Goal: Use online tool/utility: Utilize a website feature to perform a specific function

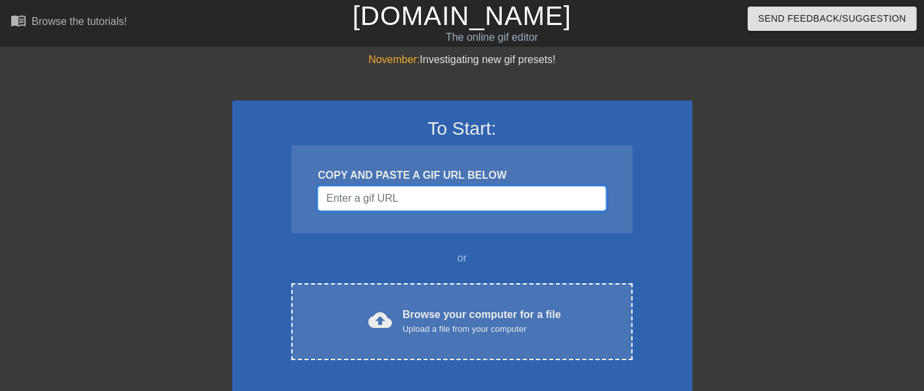
click at [460, 195] on input "Username" at bounding box center [462, 198] width 288 height 25
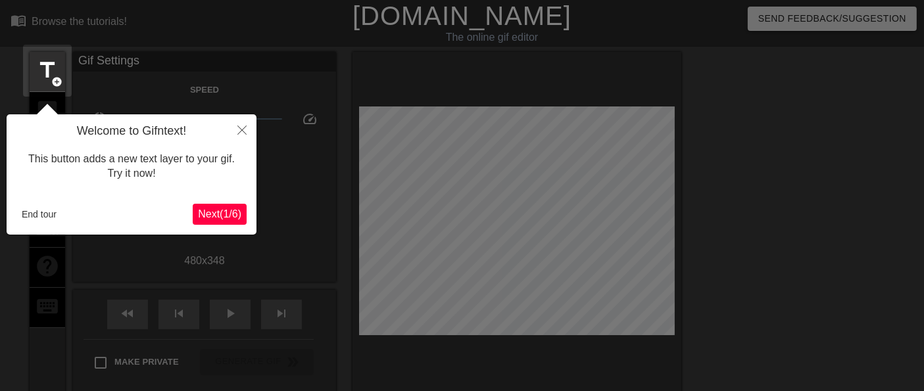
scroll to position [32, 0]
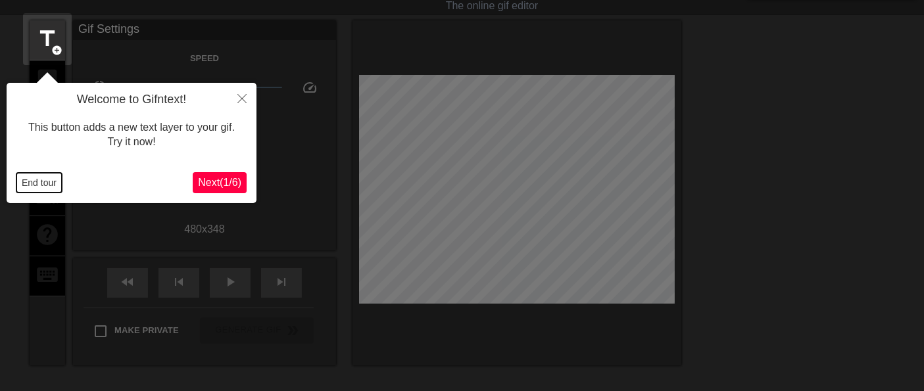
click at [33, 184] on button "End tour" at bounding box center [38, 183] width 45 height 20
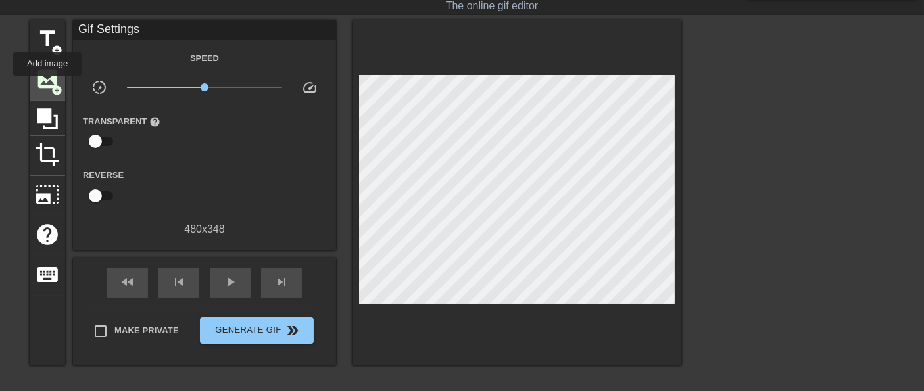
click at [47, 85] on span "image" at bounding box center [47, 78] width 25 height 25
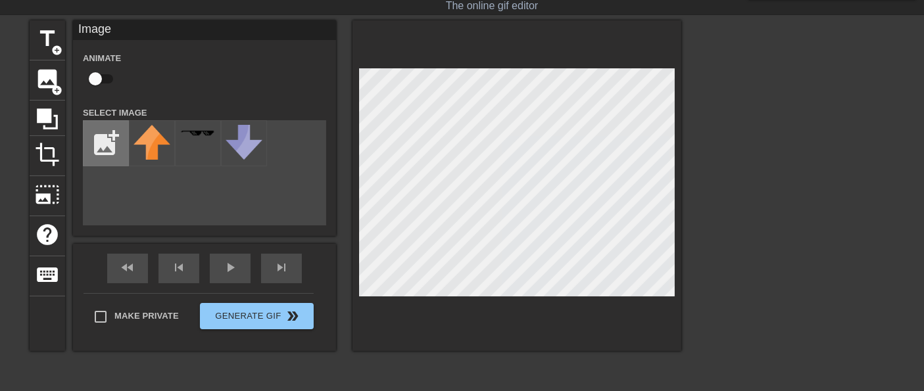
click at [113, 137] on input "file" at bounding box center [106, 143] width 45 height 45
type input "C:\fakepath\forseva - Copy.png"
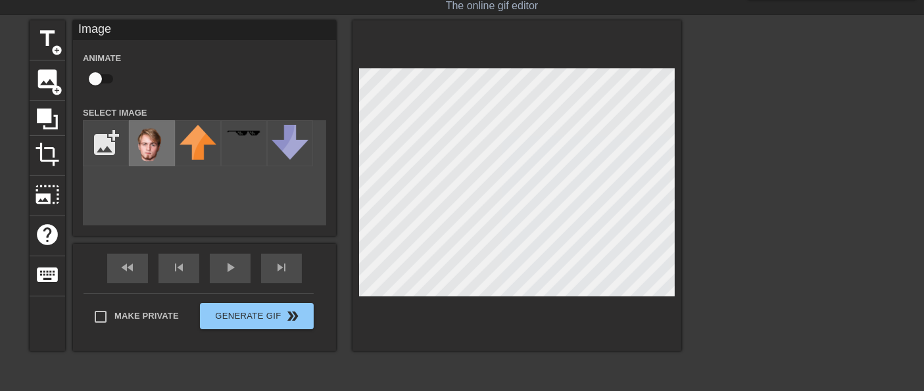
click at [151, 147] on img at bounding box center [152, 143] width 37 height 37
click at [483, 326] on div at bounding box center [517, 185] width 329 height 331
click at [656, 51] on div at bounding box center [517, 185] width 329 height 331
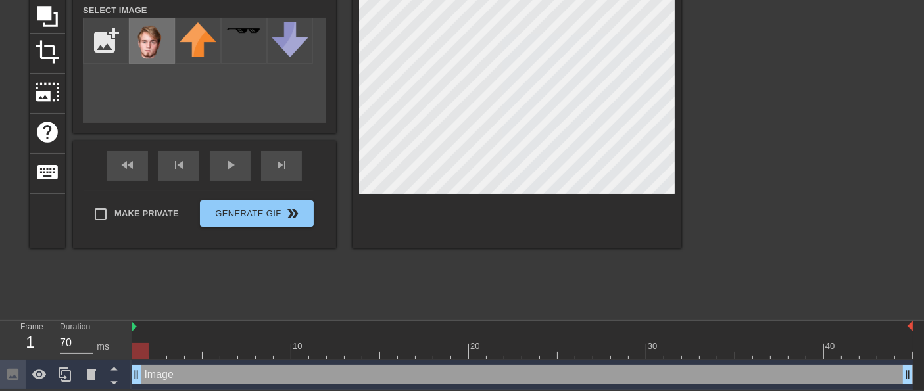
click at [149, 31] on img at bounding box center [152, 40] width 37 height 37
click at [93, 376] on icon at bounding box center [91, 375] width 9 height 12
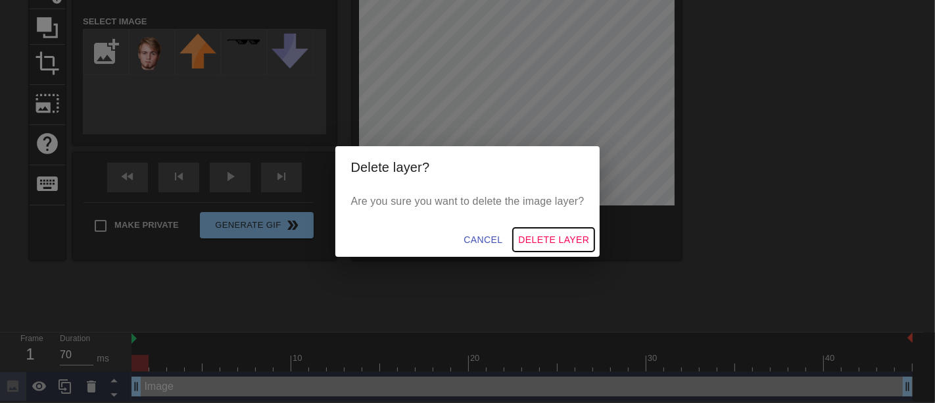
click at [560, 242] on span "Delete Layer" at bounding box center [553, 240] width 71 height 16
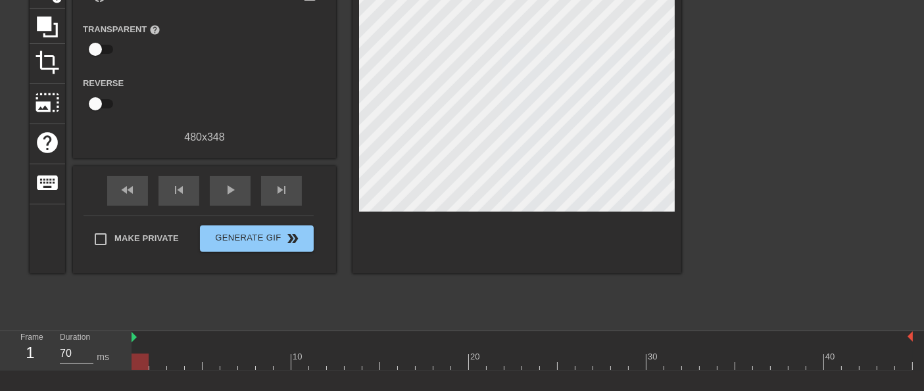
scroll to position [0, 0]
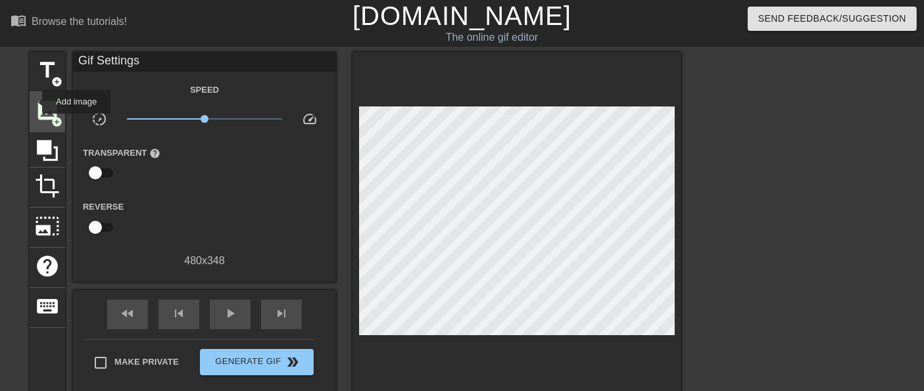
click at [34, 102] on div "image add_circle" at bounding box center [48, 112] width 36 height 40
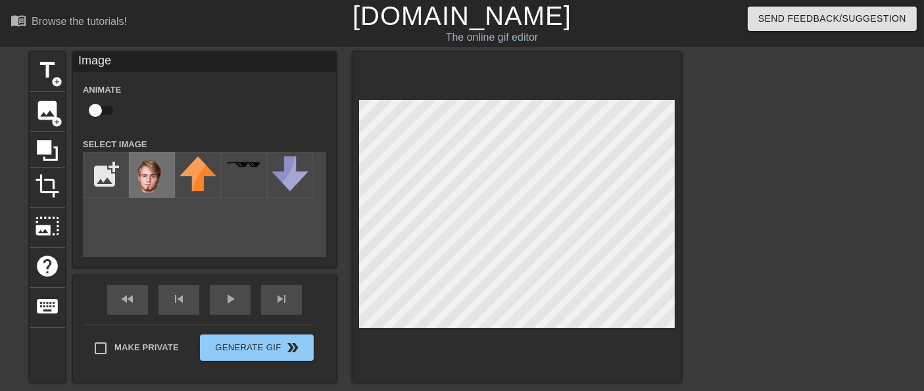
click at [135, 183] on img at bounding box center [152, 175] width 37 height 37
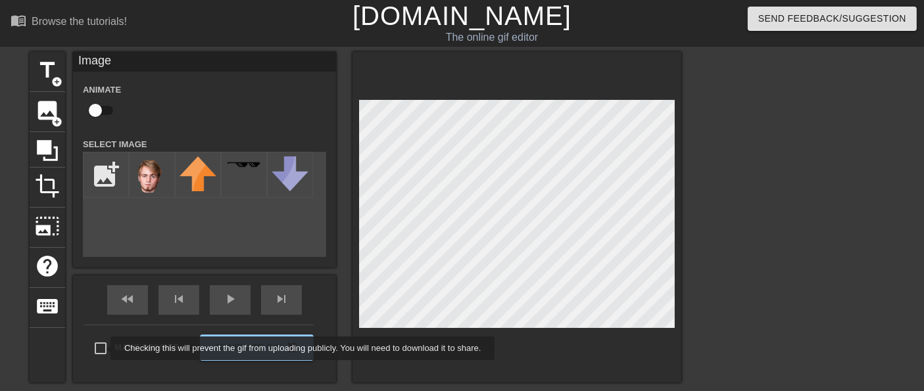
click at [102, 349] on input "Make Private" at bounding box center [101, 349] width 28 height 28
checkbox input "true"
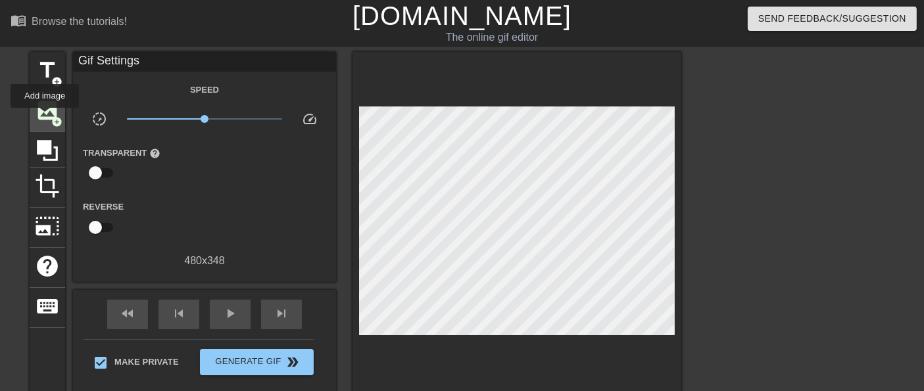
click at [45, 117] on span "image" at bounding box center [47, 110] width 25 height 25
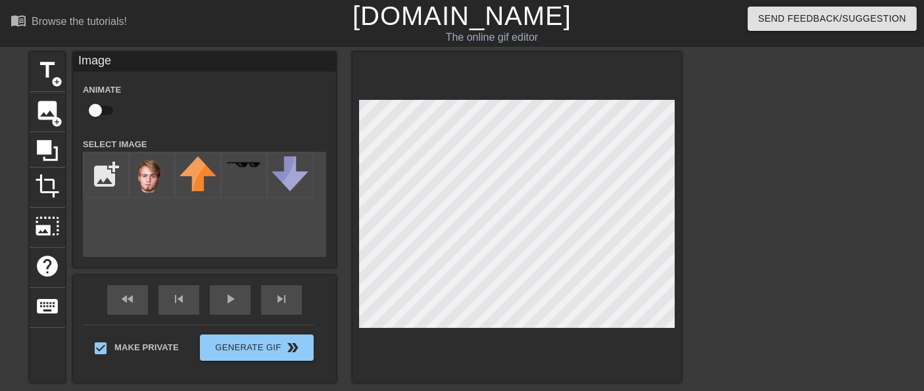
click at [104, 106] on input "checkbox" at bounding box center [95, 110] width 75 height 25
checkbox input "true"
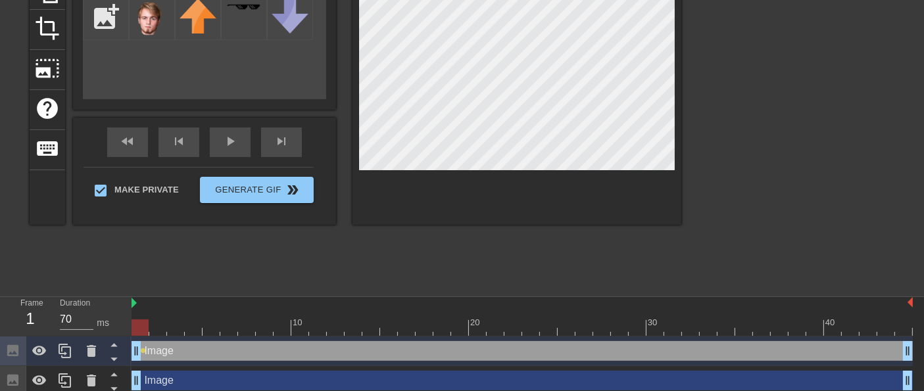
scroll to position [164, 0]
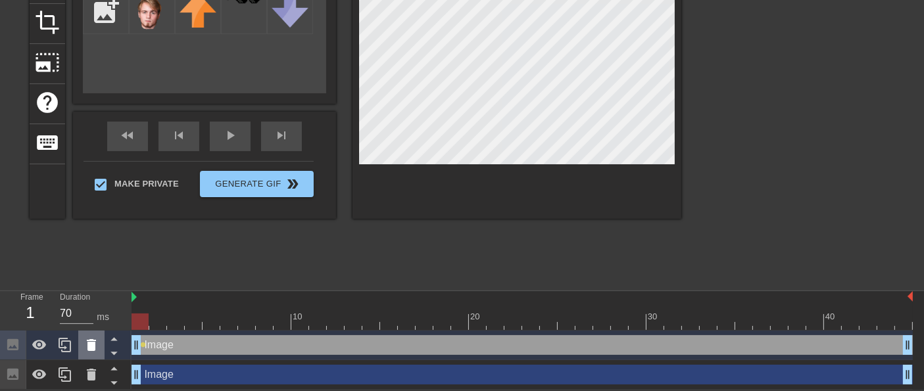
click at [84, 345] on icon at bounding box center [92, 345] width 16 height 16
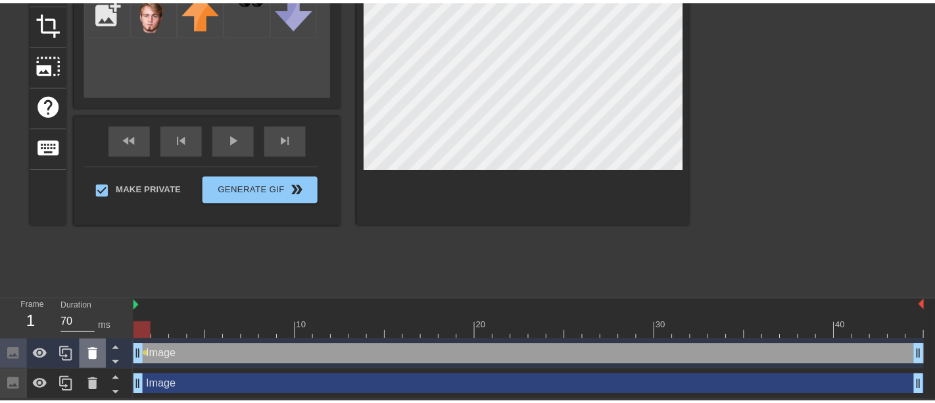
scroll to position [153, 0]
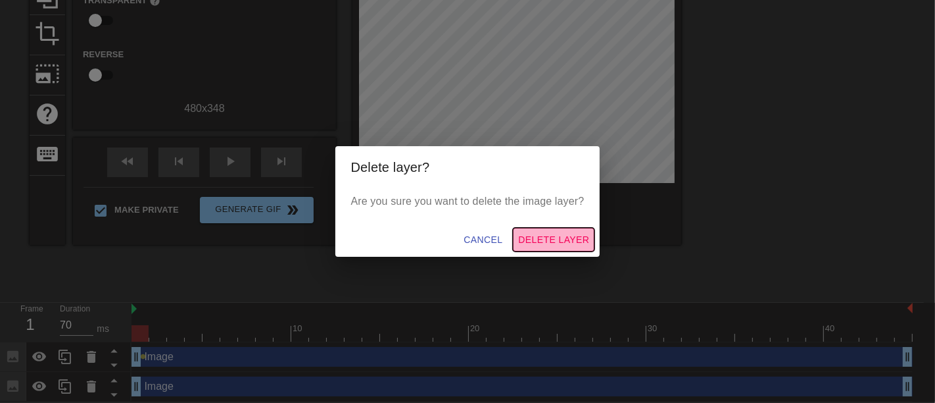
click at [550, 237] on span "Delete Layer" at bounding box center [553, 240] width 71 height 16
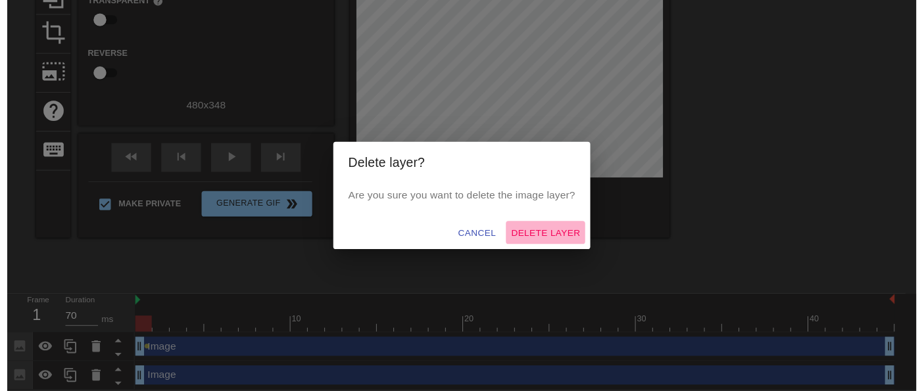
scroll to position [135, 0]
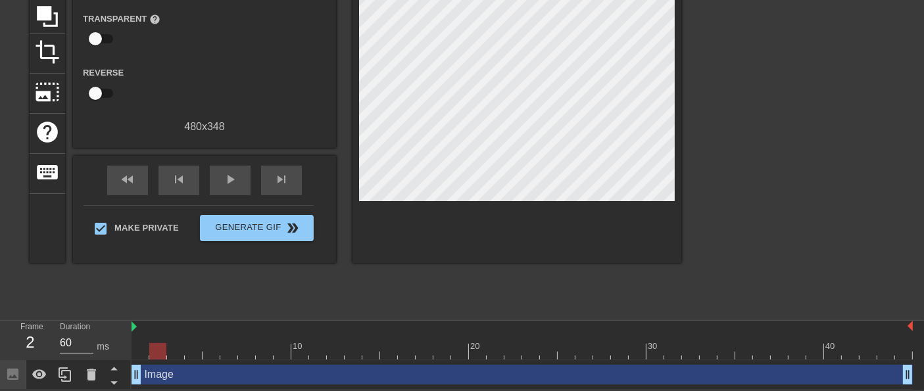
click at [161, 349] on div at bounding box center [522, 351] width 781 height 16
click at [179, 357] on div at bounding box center [522, 351] width 781 height 16
click at [194, 356] on div at bounding box center [522, 351] width 781 height 16
click at [231, 352] on div at bounding box center [522, 351] width 781 height 16
click at [246, 353] on div at bounding box center [522, 351] width 781 height 16
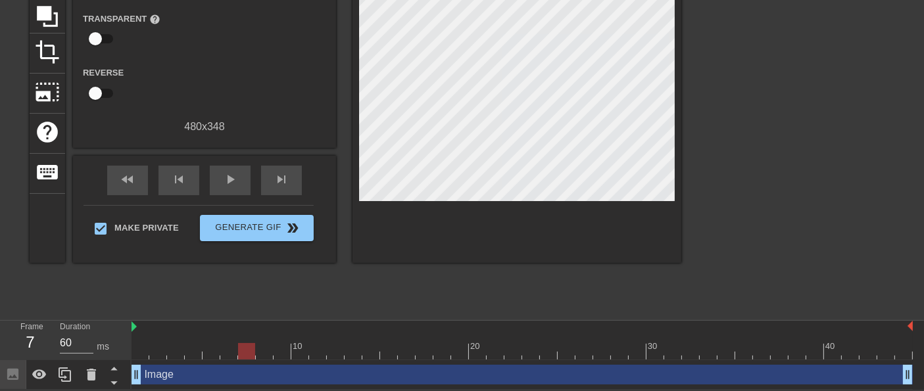
click at [261, 354] on div at bounding box center [522, 351] width 781 height 16
click at [277, 357] on div at bounding box center [522, 351] width 781 height 16
click at [301, 356] on div at bounding box center [522, 351] width 781 height 16
click at [330, 358] on div at bounding box center [522, 351] width 781 height 16
click at [352, 354] on div at bounding box center [522, 351] width 781 height 16
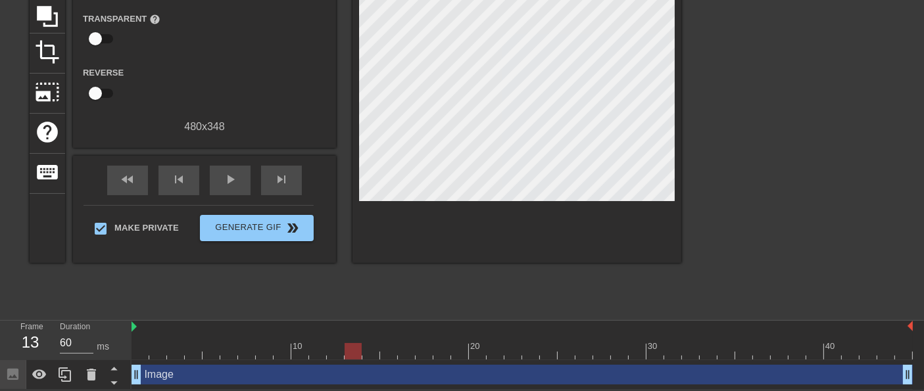
click at [372, 355] on div at bounding box center [522, 351] width 781 height 16
click at [393, 354] on div at bounding box center [522, 351] width 781 height 16
click at [406, 354] on div at bounding box center [522, 351] width 781 height 16
click at [137, 354] on div at bounding box center [522, 351] width 781 height 16
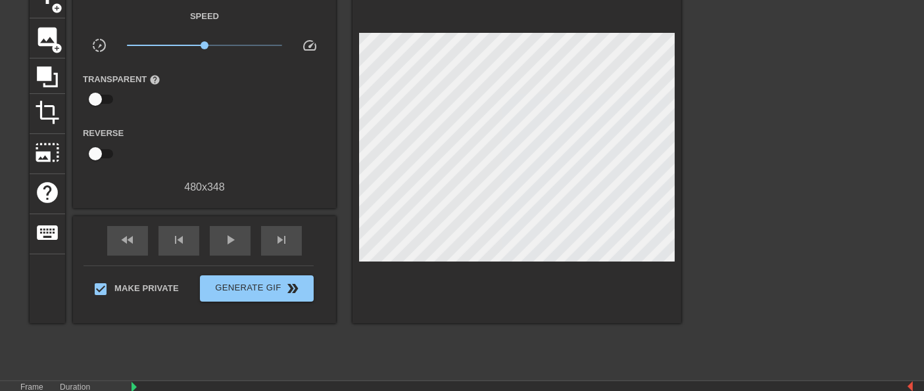
scroll to position [0, 0]
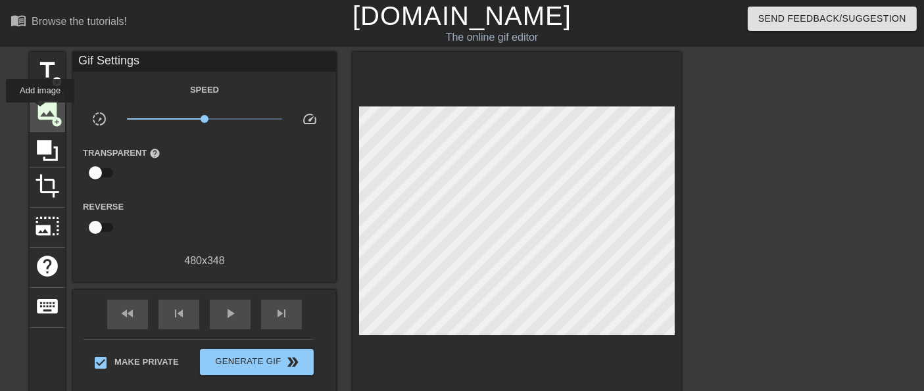
click at [41, 112] on span "image" at bounding box center [47, 110] width 25 height 25
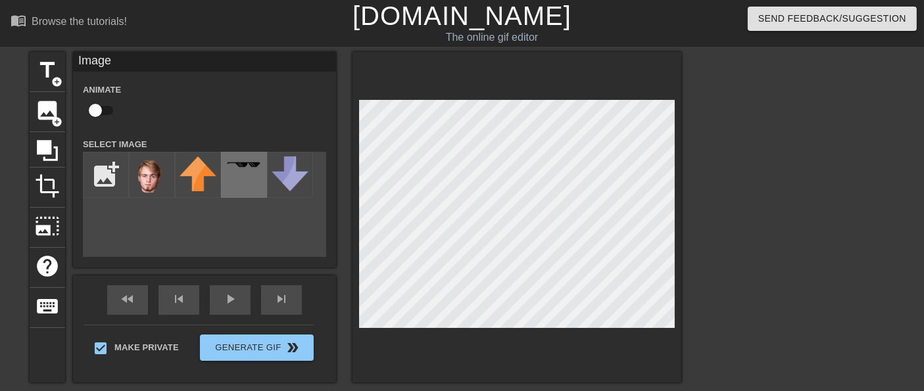
click at [241, 168] on img at bounding box center [244, 164] width 37 height 7
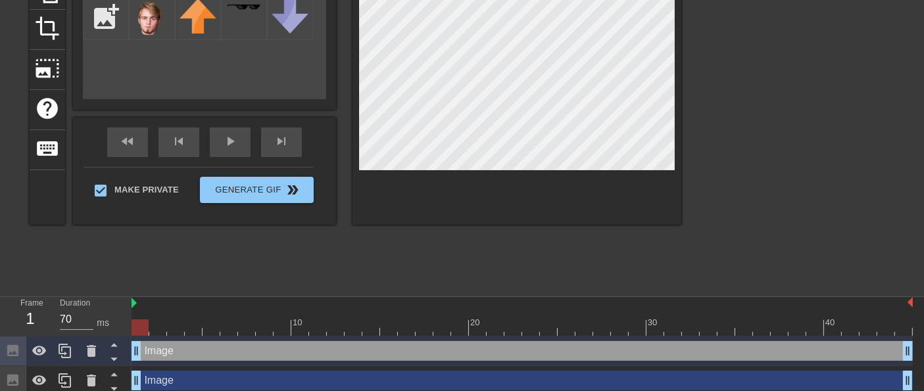
scroll to position [164, 0]
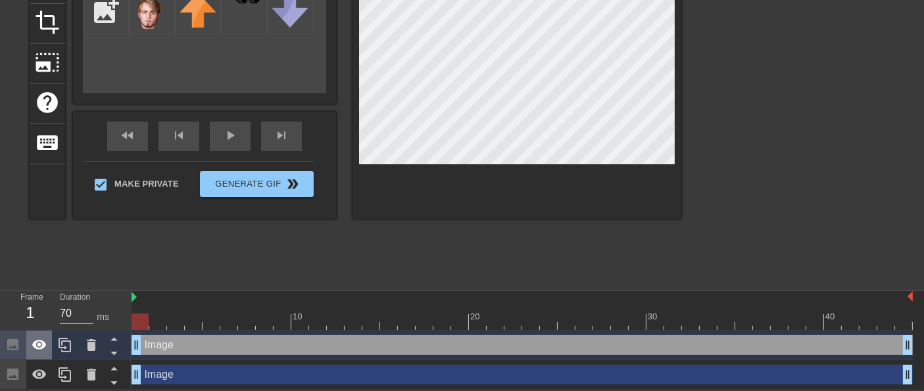
click at [37, 345] on icon at bounding box center [39, 345] width 14 height 10
click at [169, 324] on div at bounding box center [522, 322] width 781 height 16
click at [197, 321] on div at bounding box center [522, 322] width 781 height 16
click at [212, 320] on div at bounding box center [522, 322] width 781 height 16
click at [263, 326] on div at bounding box center [522, 322] width 781 height 16
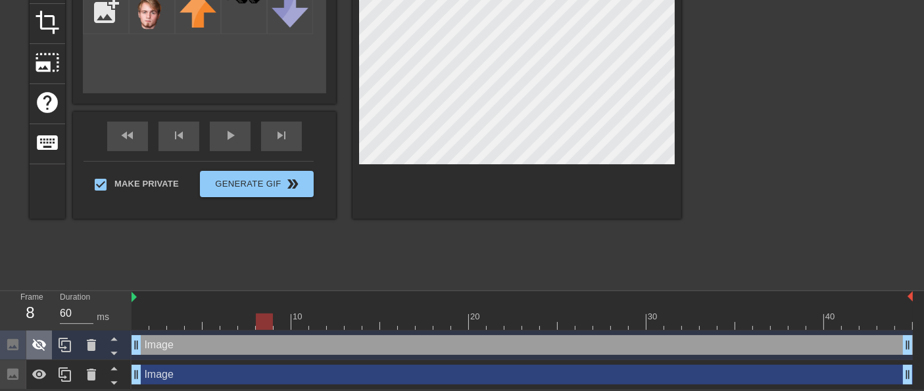
click at [45, 342] on icon at bounding box center [40, 345] width 16 height 16
click at [283, 322] on div at bounding box center [522, 322] width 781 height 16
click at [303, 321] on div at bounding box center [522, 322] width 781 height 16
click at [320, 322] on div at bounding box center [522, 322] width 781 height 16
click at [335, 320] on div at bounding box center [522, 322] width 781 height 16
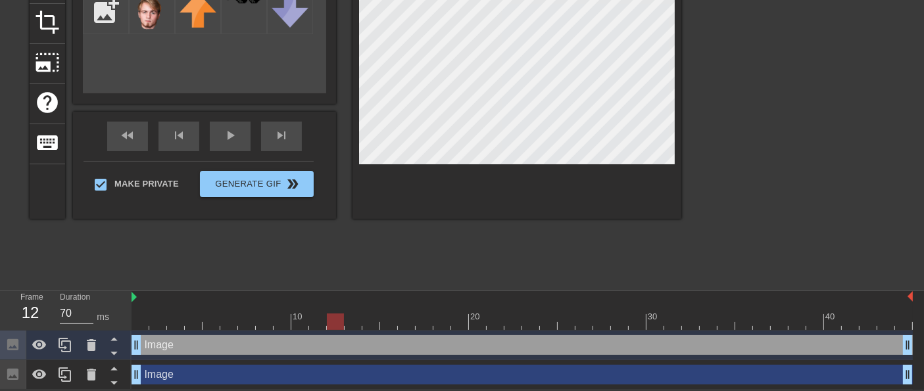
click at [356, 324] on div at bounding box center [522, 322] width 781 height 16
click at [160, 325] on div at bounding box center [522, 322] width 781 height 16
click at [177, 324] on div at bounding box center [522, 322] width 781 height 16
click at [37, 343] on icon at bounding box center [39, 345] width 14 height 10
click at [197, 343] on div "Image drag_handle drag_handle" at bounding box center [522, 345] width 781 height 20
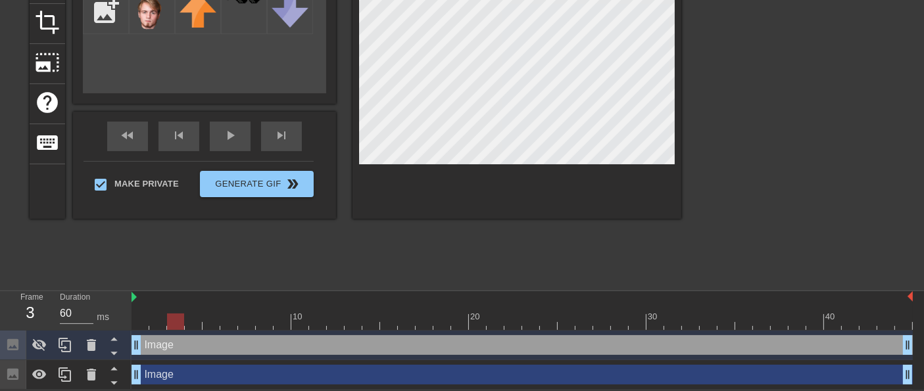
click at [209, 322] on div at bounding box center [522, 322] width 781 height 16
click at [44, 347] on icon at bounding box center [39, 345] width 14 height 12
click at [212, 320] on div at bounding box center [211, 322] width 17 height 16
click at [228, 320] on div at bounding box center [522, 322] width 781 height 16
click at [280, 320] on div at bounding box center [522, 322] width 781 height 16
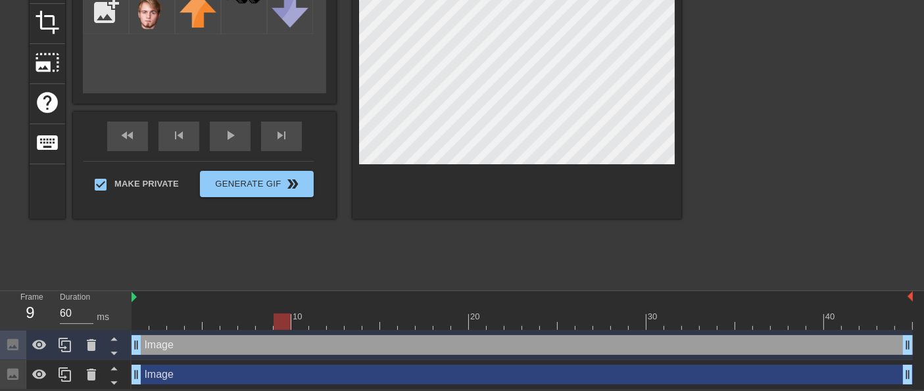
click at [321, 326] on div at bounding box center [522, 322] width 781 height 16
click at [343, 321] on div at bounding box center [522, 322] width 781 height 16
click at [356, 324] on div at bounding box center [522, 322] width 781 height 16
click at [368, 324] on div at bounding box center [522, 322] width 781 height 16
type input "70"
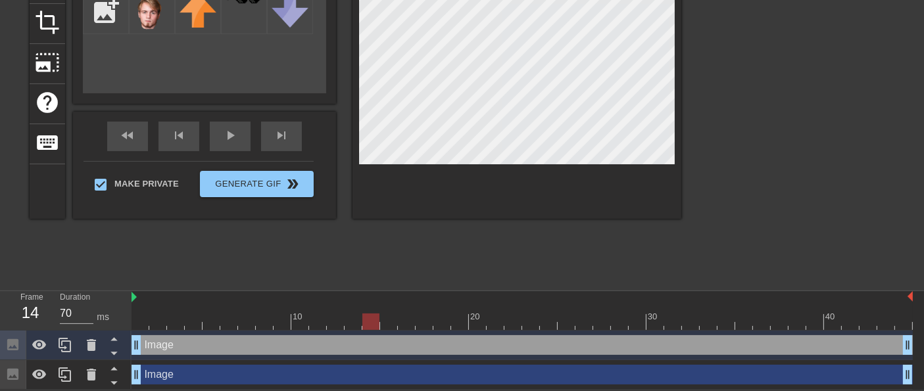
click at [391, 322] on div at bounding box center [522, 322] width 781 height 16
click at [402, 322] on div at bounding box center [522, 322] width 781 height 16
click at [381, 324] on div at bounding box center [522, 322] width 781 height 16
click at [410, 322] on div at bounding box center [522, 322] width 781 height 16
click at [88, 347] on icon at bounding box center [91, 345] width 9 height 12
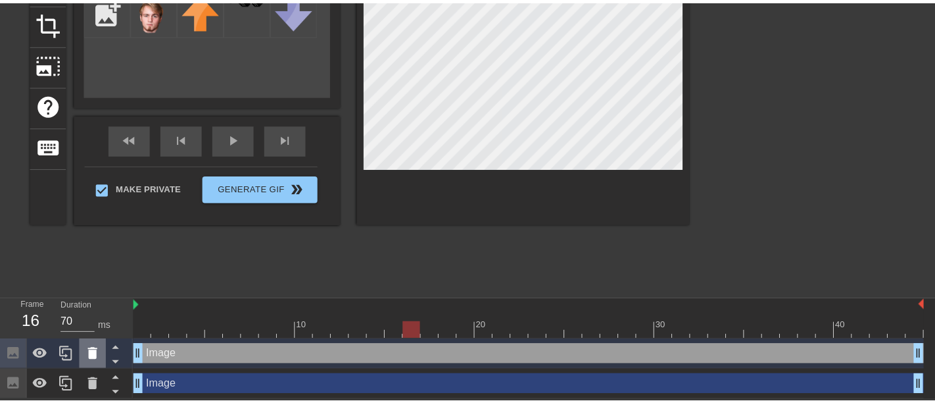
scroll to position [153, 0]
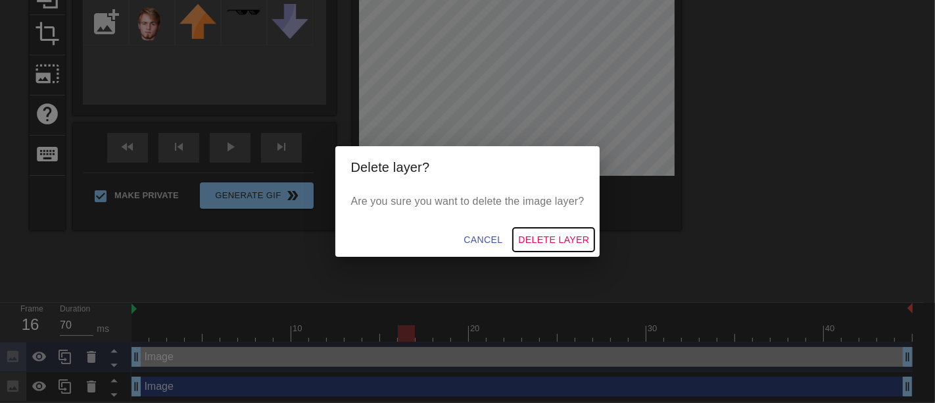
click at [533, 237] on span "Delete Layer" at bounding box center [553, 240] width 71 height 16
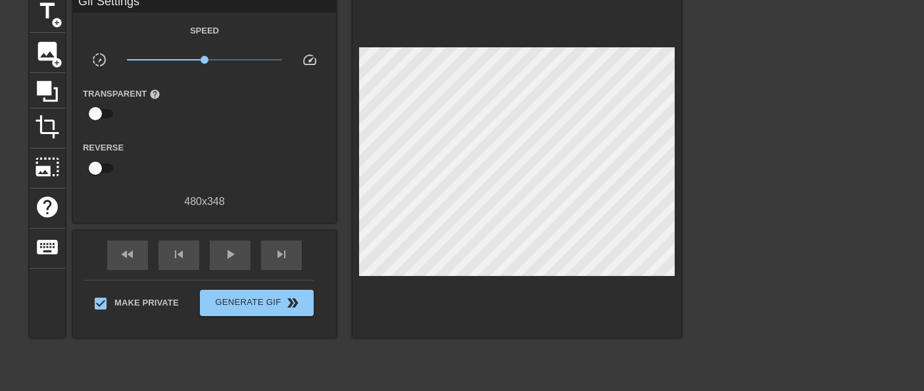
scroll to position [135, 0]
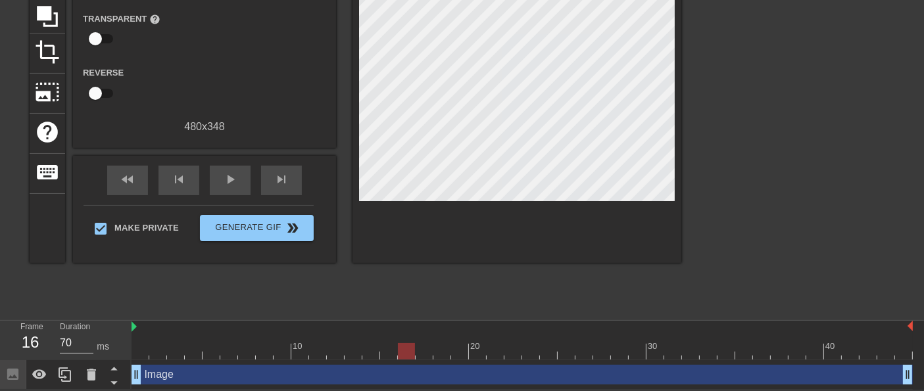
click at [182, 376] on div "Image drag_handle drag_handle" at bounding box center [522, 375] width 781 height 20
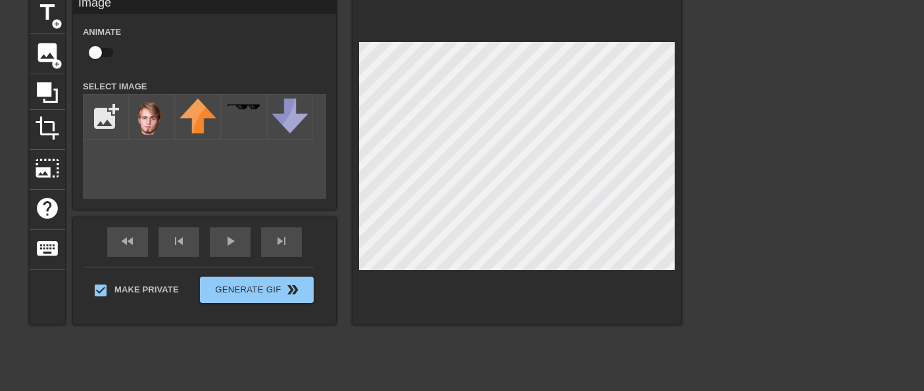
scroll to position [0, 0]
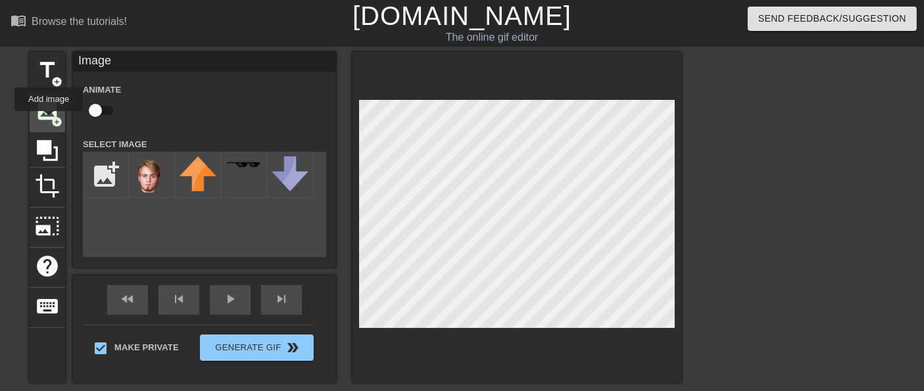
click at [48, 120] on span "image" at bounding box center [47, 110] width 25 height 25
click at [244, 168] on img at bounding box center [244, 164] width 37 height 7
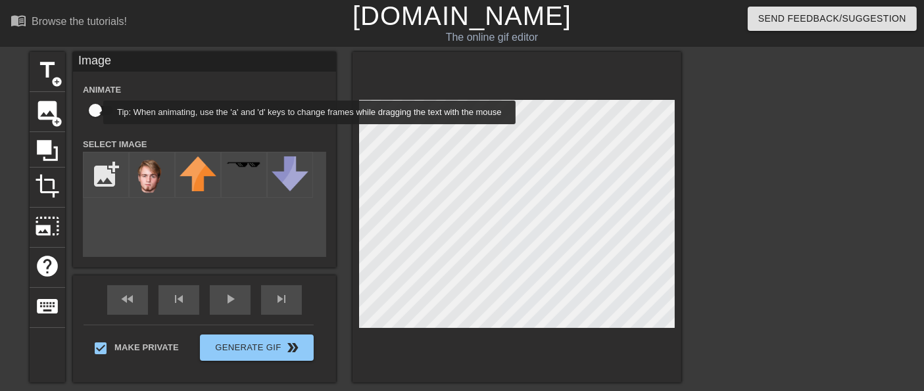
click at [95, 112] on input "checkbox" at bounding box center [95, 110] width 75 height 25
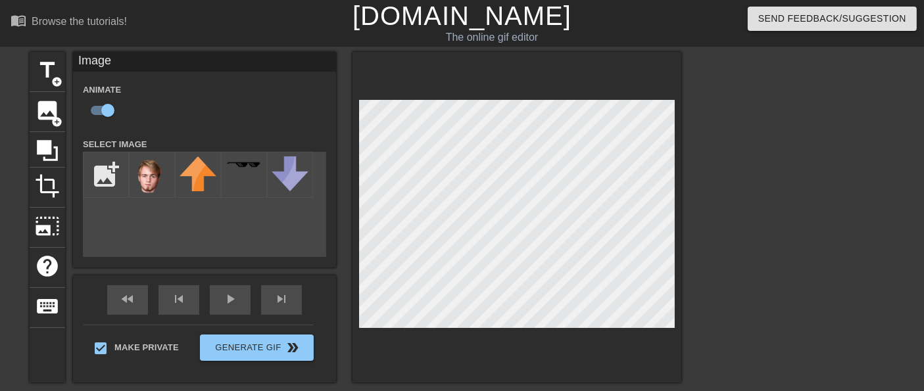
checkbox input "false"
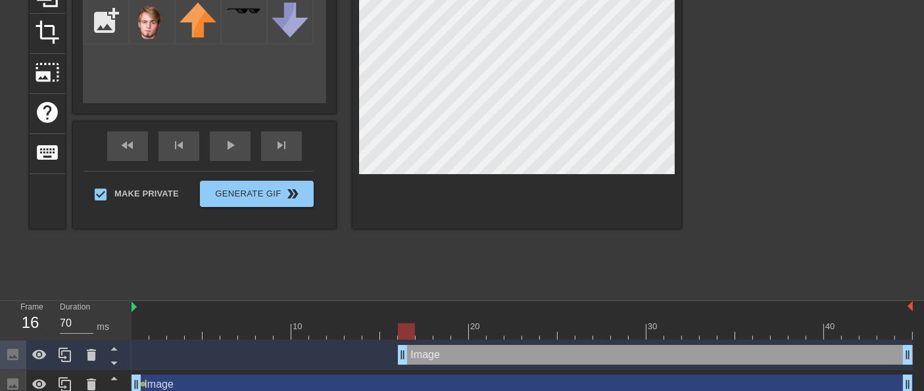
scroll to position [164, 0]
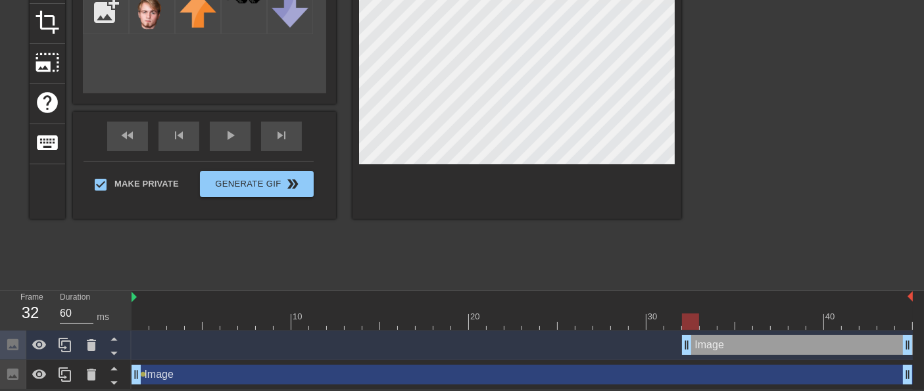
drag, startPoint x: 404, startPoint y: 345, endPoint x: 693, endPoint y: 358, distance: 289.7
click at [693, 358] on div "Image drag_handle drag_handle" at bounding box center [522, 346] width 781 height 30
type input "70"
click at [725, 322] on div at bounding box center [522, 322] width 781 height 16
click at [808, 321] on div at bounding box center [522, 322] width 781 height 16
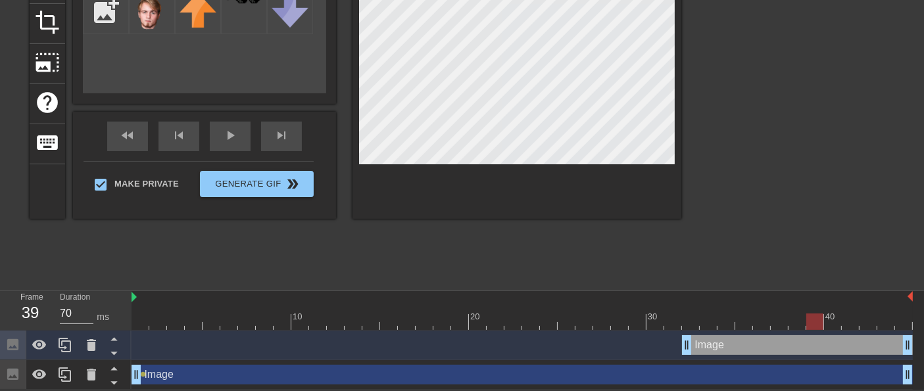
click at [871, 321] on div at bounding box center [522, 322] width 781 height 16
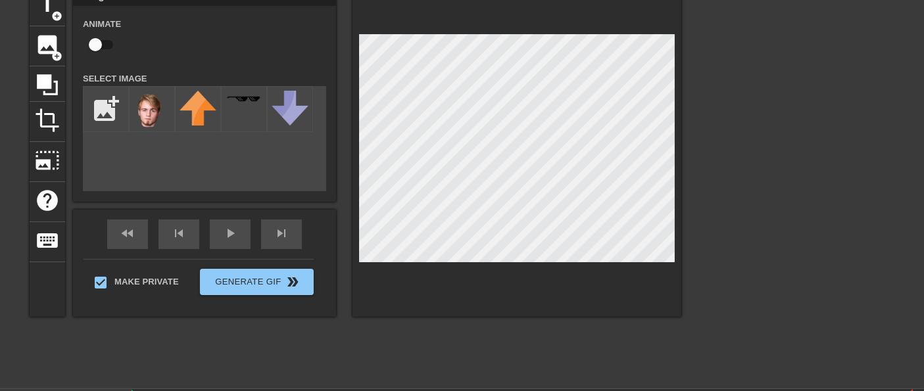
scroll to position [146, 0]
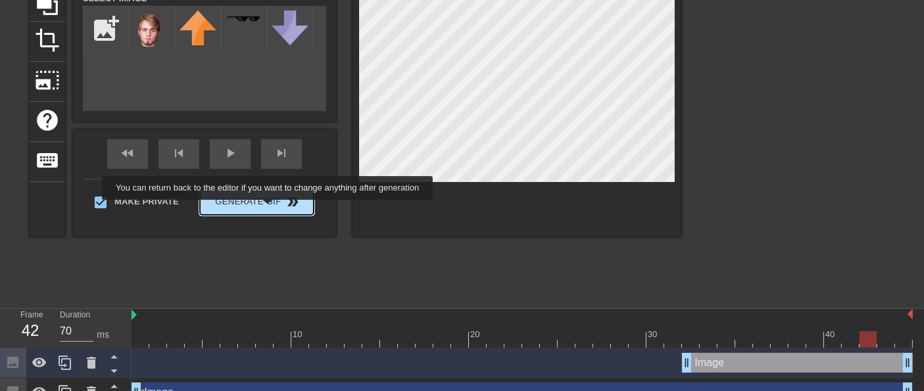
click at [269, 209] on button "Generate Gif double_arrow" at bounding box center [257, 202] width 114 height 26
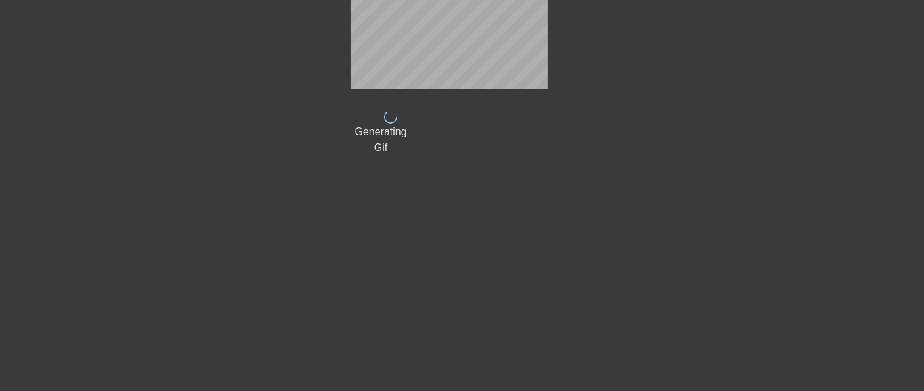
scroll to position [61, 0]
